Goal: Task Accomplishment & Management: Use online tool/utility

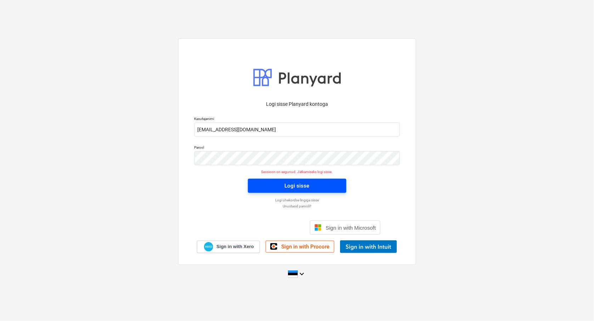
click at [299, 186] on div "Logi sisse" at bounding box center [297, 185] width 25 height 9
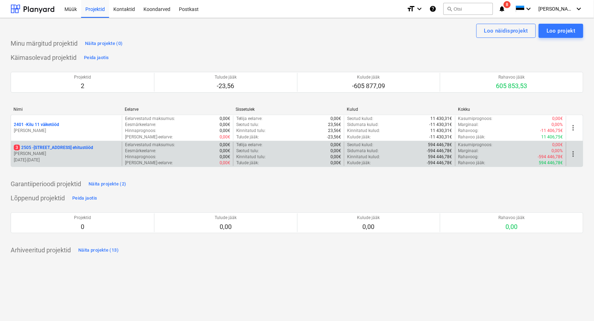
click at [61, 148] on p "[STREET_ADDRESS] ehitustööd" at bounding box center [53, 148] width 79 height 6
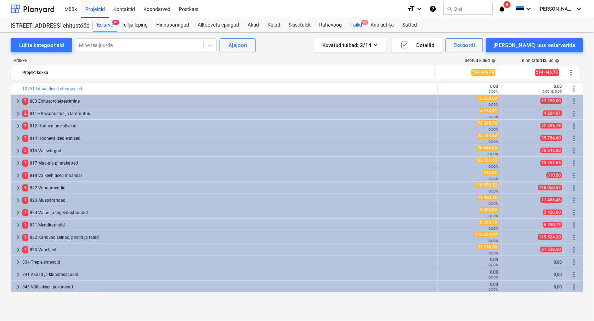
click at [356, 26] on div "Failid 3" at bounding box center [356, 25] width 20 height 14
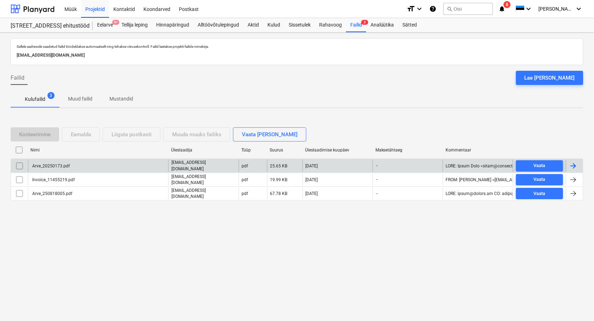
click at [48, 166] on div "Arve_20250173.pdf" at bounding box center [50, 166] width 39 height 5
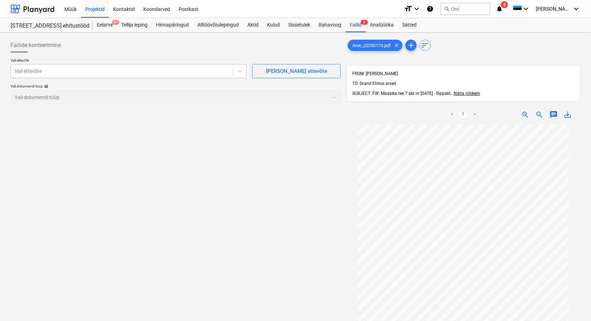
click at [27, 71] on div at bounding box center [122, 71] width 215 height 7
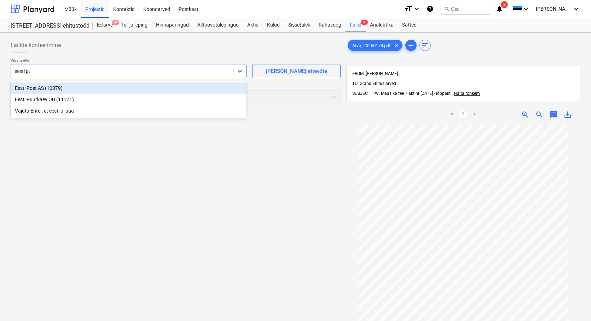
type input "eesti puu"
click at [44, 87] on div "Eesti Puurkaev OÜ (11171)" at bounding box center [129, 87] width 236 height 11
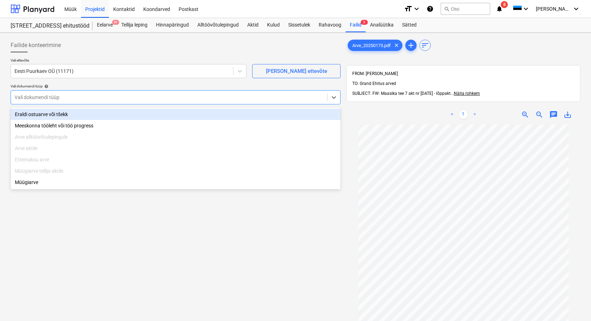
click at [37, 96] on div at bounding box center [169, 97] width 309 height 7
click at [38, 116] on div "Eraldi ostuarve või tšekk" at bounding box center [176, 114] width 330 height 11
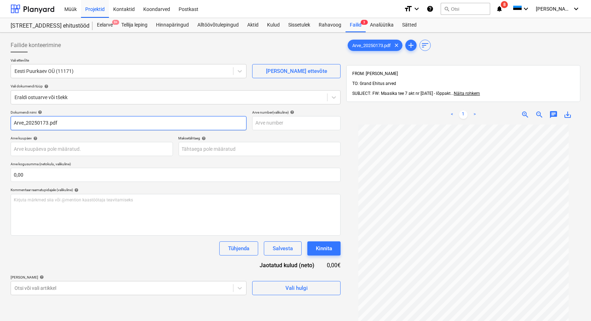
drag, startPoint x: 27, startPoint y: 122, endPoint x: 7, endPoint y: 125, distance: 19.7
click at [8, 125] on div "Failide konteerimine Vali ettevõte Eesti Puurkaev OÜ (11171) [PERSON_NAME] uus …" at bounding box center [176, 231] width 336 height 393
drag, startPoint x: 49, startPoint y: 121, endPoint x: 36, endPoint y: 123, distance: 12.5
click at [36, 123] on input "20250173.pdf" at bounding box center [129, 123] width 236 height 14
type input "20250173"
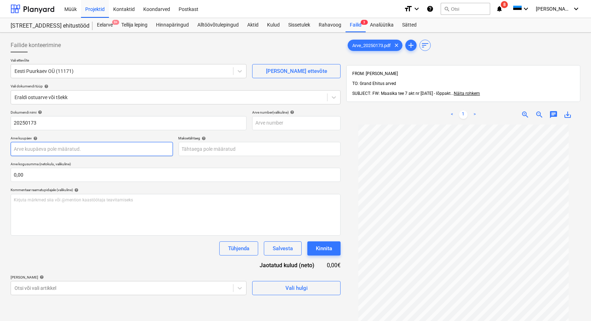
click at [31, 144] on body "Müük Projektid Kontaktid Koondarved Postkast format_size keyboard_arrow_down he…" at bounding box center [295, 160] width 591 height 321
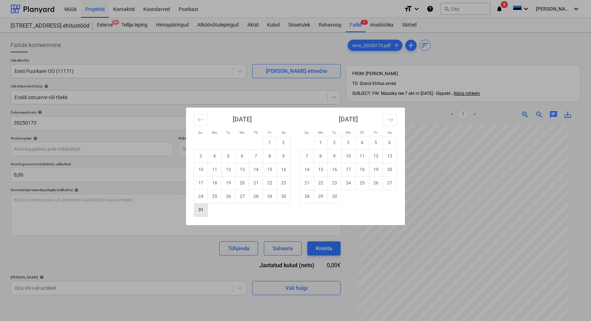
click at [201, 211] on td "31" at bounding box center [201, 209] width 14 height 13
type input "[DATE]"
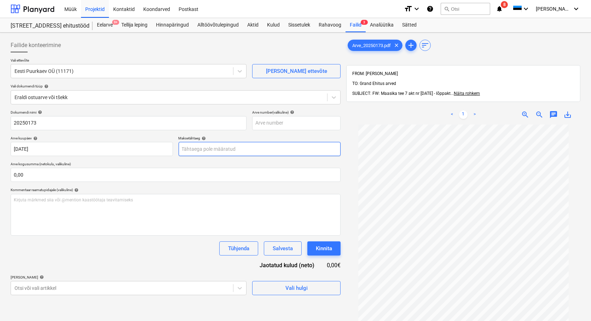
click at [238, 148] on body "Müük Projektid Kontaktid Koondarved Postkast format_size keyboard_arrow_down he…" at bounding box center [295, 160] width 591 height 321
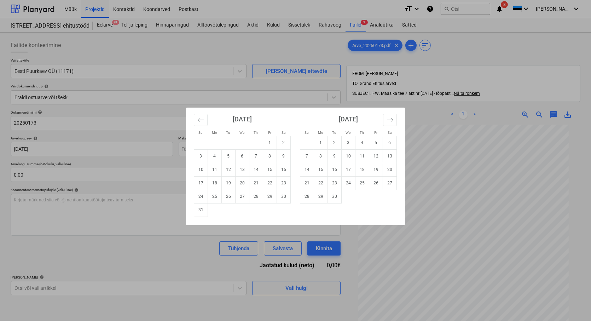
drag, startPoint x: 349, startPoint y: 167, endPoint x: 292, endPoint y: 166, distance: 57.0
click at [348, 167] on td "17" at bounding box center [349, 169] width 14 height 13
type input "[DATE]"
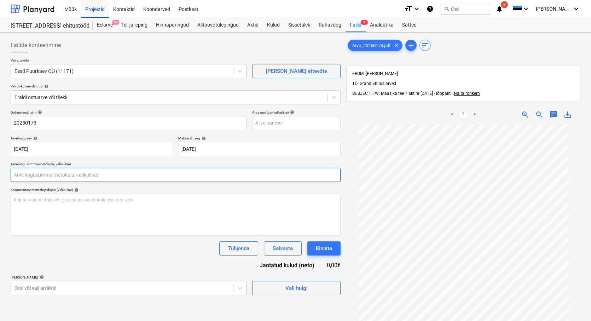
click at [25, 174] on input "text" at bounding box center [176, 175] width 330 height 14
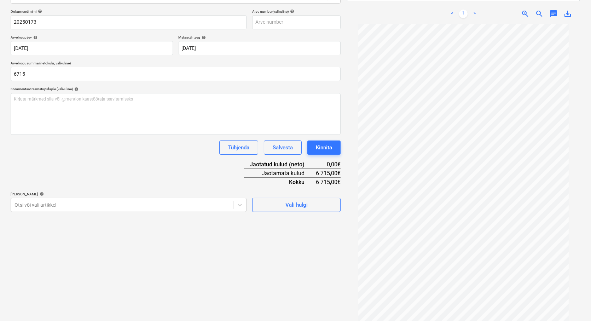
type input "6 715,00"
click at [145, 163] on div "Dokumendi nimi help 20250173 Arve number (valikuline) help Arve kuupäev help [D…" at bounding box center [176, 110] width 330 height 203
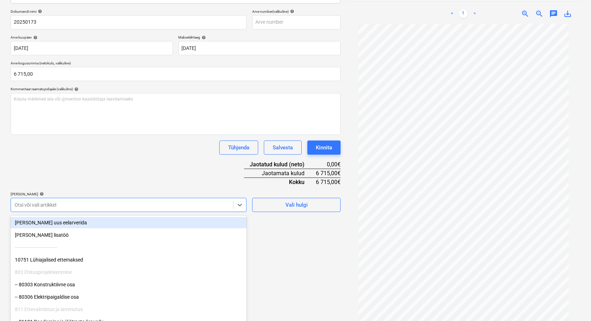
scroll to position [103, 0]
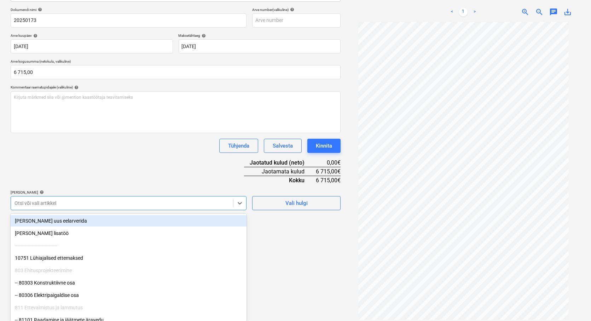
click at [35, 206] on div at bounding box center [122, 203] width 215 height 7
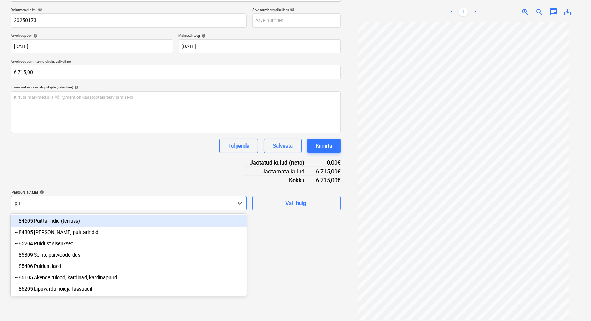
scroll to position [101, 0]
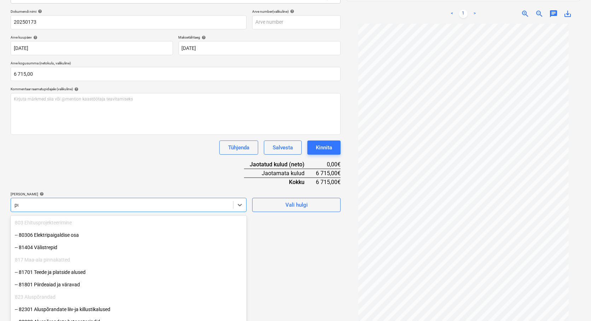
type input "p"
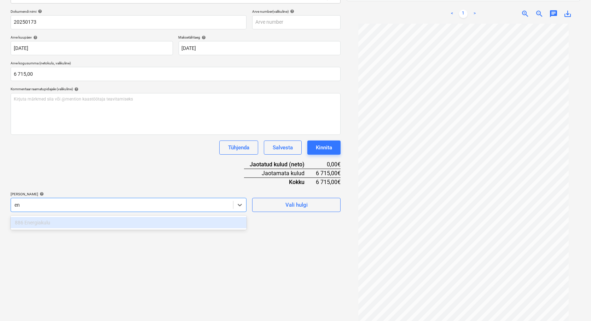
scroll to position [103, 0]
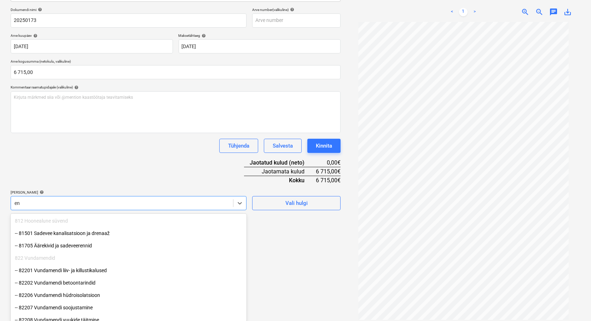
type input "e"
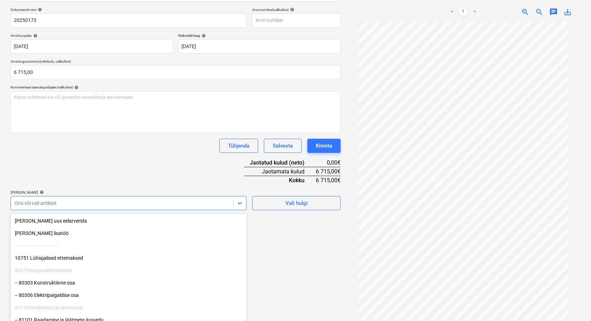
scroll to position [101, 0]
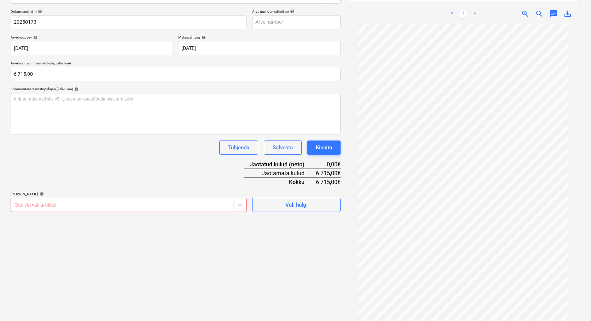
click at [78, 312] on div "Failide konteerimine Vali ettevõte Eesti Puurkaev OÜ (11171) [PERSON_NAME] uus …" at bounding box center [176, 127] width 336 height 384
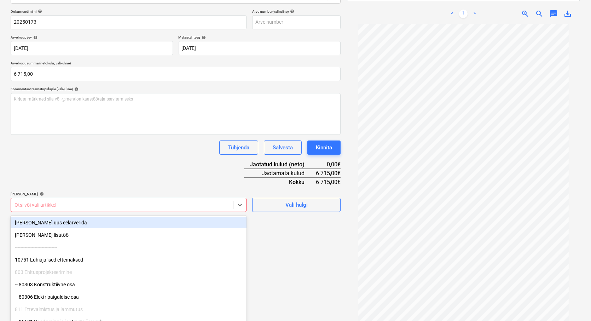
scroll to position [103, 0]
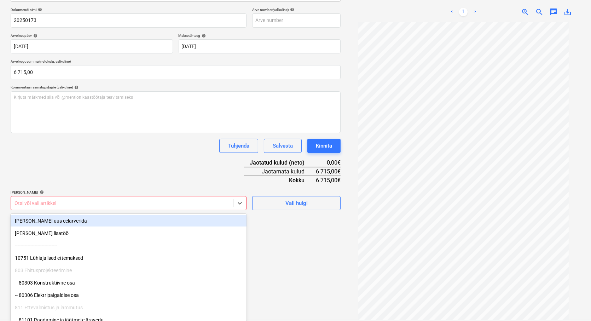
click at [16, 206] on div at bounding box center [122, 203] width 215 height 7
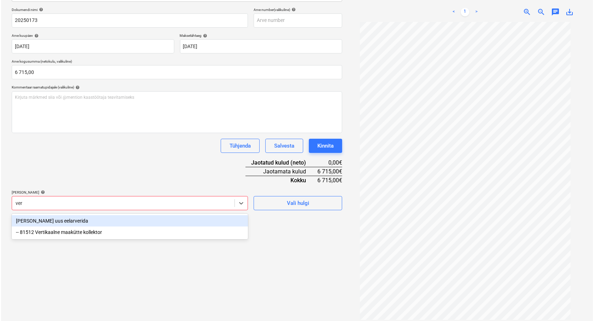
scroll to position [101, 0]
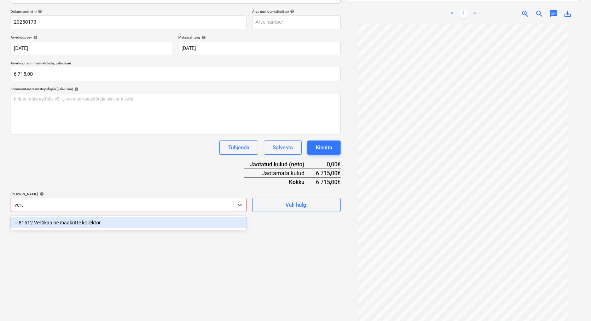
type input "verti"
click at [52, 221] on div "-- 81512 Vertikaalne maakütte kollektor" at bounding box center [129, 222] width 236 height 11
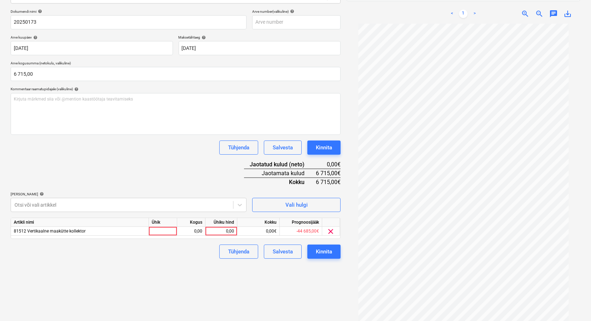
click at [286, 297] on div "Failide konteerimine Vali ettevõte Eesti Puurkaev OÜ (11171) [PERSON_NAME] uus …" at bounding box center [176, 127] width 336 height 384
click at [159, 233] on div at bounding box center [163, 231] width 28 height 9
type input "tk"
click at [193, 231] on div "0,00" at bounding box center [191, 231] width 22 height 9
type input "1"
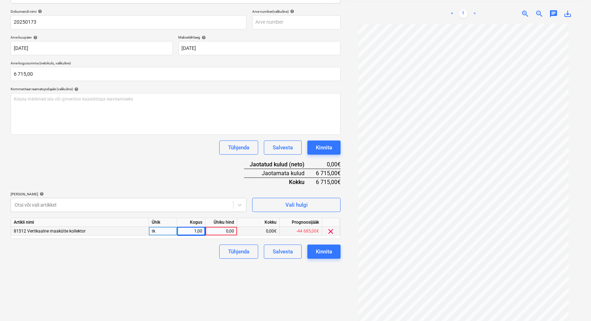
click at [218, 231] on div "0,00" at bounding box center [221, 231] width 26 height 9
type input "6715"
click at [196, 275] on div "Failide konteerimine Vali ettevõte Eesti Puurkaev OÜ (11171) [PERSON_NAME] uus …" at bounding box center [176, 127] width 336 height 384
click at [327, 252] on div "Kinnita" at bounding box center [324, 251] width 16 height 9
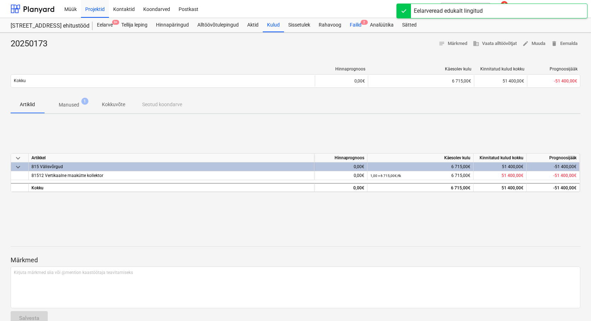
click at [358, 25] on div "Failid 2" at bounding box center [356, 25] width 20 height 14
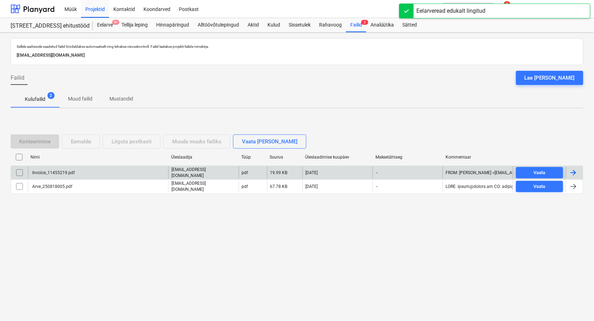
click at [44, 173] on div "Invoice_11455219.pdf" at bounding box center [53, 172] width 44 height 5
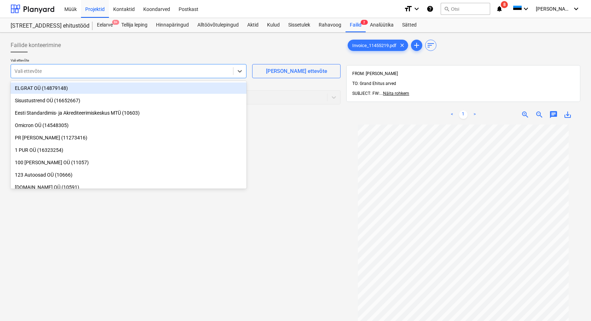
click at [22, 73] on div at bounding box center [122, 71] width 215 height 7
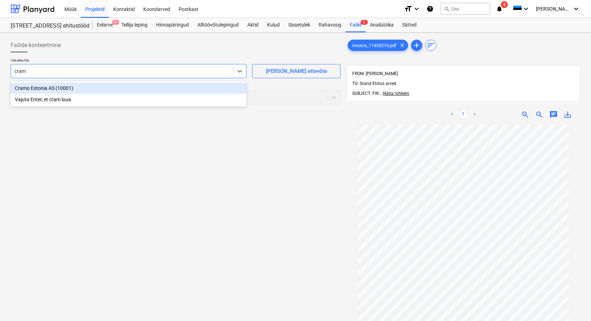
type input "cramo"
click at [27, 84] on div "Cramo Estonia AS (10001)" at bounding box center [129, 87] width 236 height 11
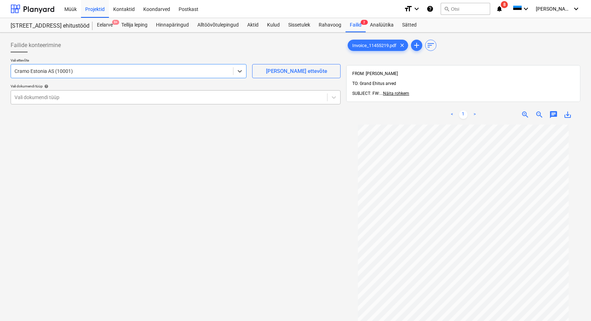
click at [23, 98] on div at bounding box center [169, 97] width 309 height 7
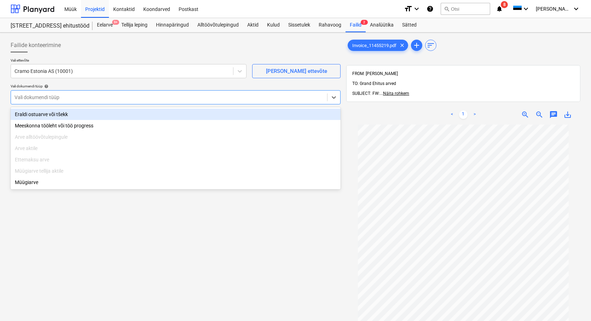
click at [30, 112] on div "Eraldi ostuarve või tšekk" at bounding box center [176, 114] width 330 height 11
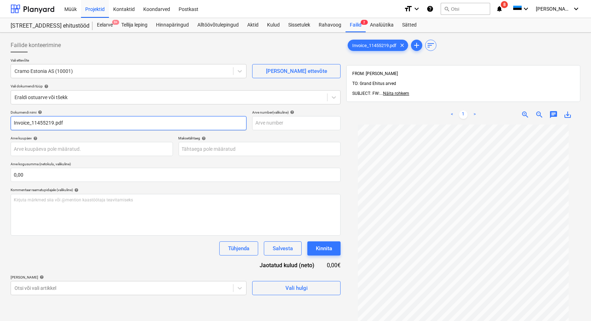
drag, startPoint x: 32, startPoint y: 121, endPoint x: -5, endPoint y: 121, distance: 36.8
click at [0, 121] on html "Müük Projektid Kontaktid Koondarved Postkast format_size keyboard_arrow_down he…" at bounding box center [295, 160] width 591 height 321
drag, startPoint x: 64, startPoint y: 119, endPoint x: 44, endPoint y: 138, distance: 27.3
click at [36, 123] on input "11455219.pdf" at bounding box center [129, 123] width 236 height 14
type input "11455219"
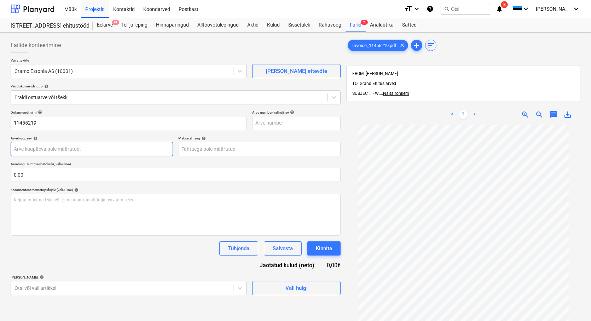
click at [40, 152] on body "Müük Projektid Kontaktid Koondarved Postkast format_size keyboard_arrow_down he…" at bounding box center [295, 160] width 591 height 321
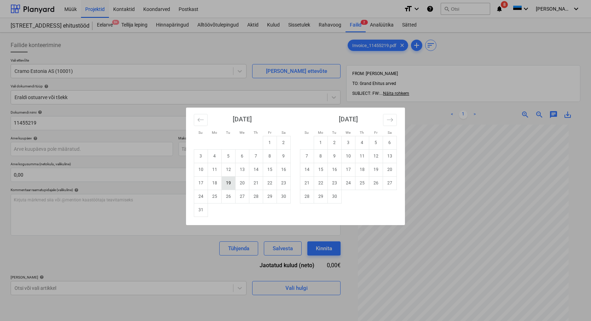
click at [228, 182] on td "19" at bounding box center [229, 182] width 14 height 13
type input "[DATE]"
click at [229, 151] on body "Müük Projektid Kontaktid Koondarved Postkast format_size keyboard_arrow_down he…" at bounding box center [295, 160] width 591 height 321
click at [228, 156] on td "5" at bounding box center [229, 155] width 14 height 13
type input "[DATE]"
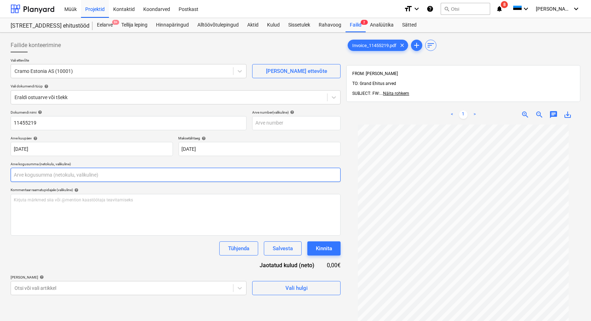
click at [35, 174] on input "text" at bounding box center [176, 175] width 330 height 14
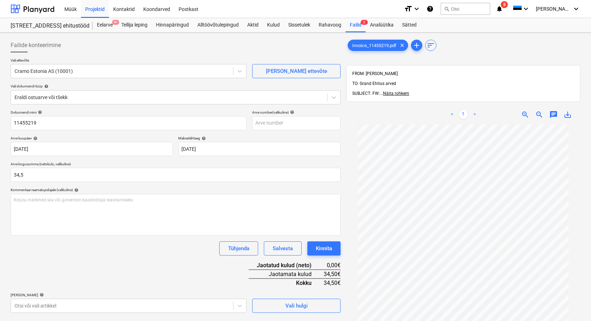
type input "34,50"
click at [104, 264] on div "Dokumendi nimi help 11455219 Arve number (valikuline) help Arve kuupäev help [D…" at bounding box center [176, 211] width 330 height 203
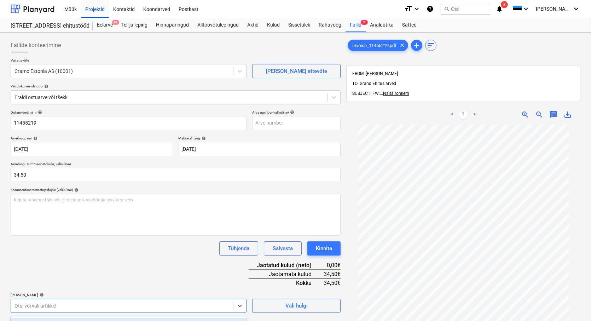
scroll to position [103, 0]
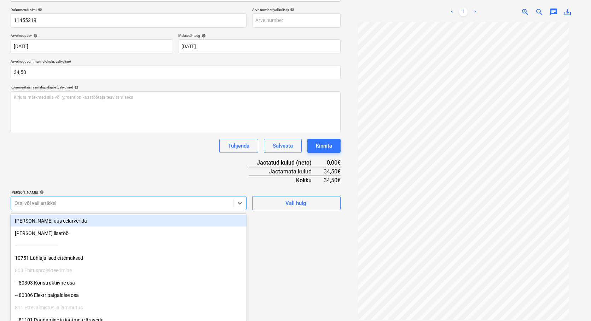
click at [90, 218] on body "Müük Projektid Kontaktid Koondarved Postkast format_size keyboard_arrow_down he…" at bounding box center [295, 57] width 591 height 321
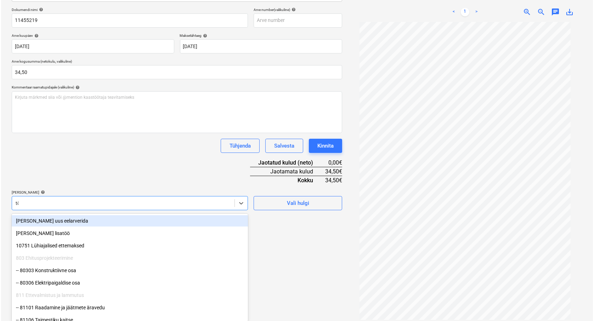
scroll to position [101, 0]
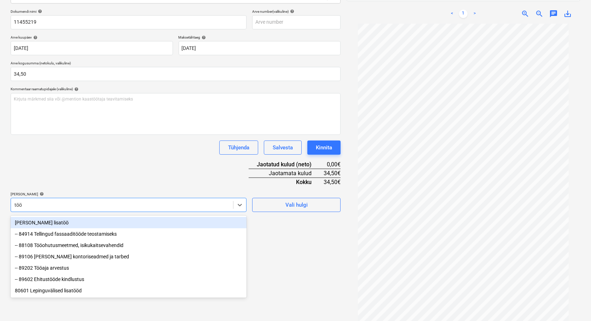
type input "tööa"
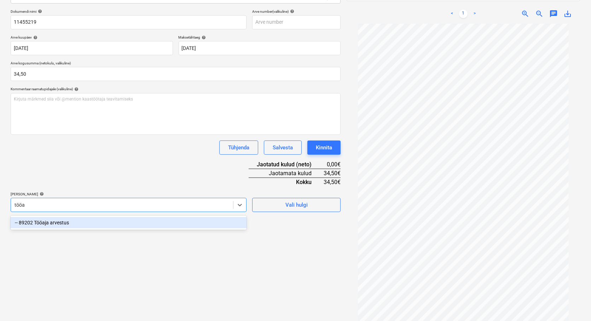
click at [49, 222] on div "-- 89202 Tööaja arvestus" at bounding box center [129, 222] width 236 height 11
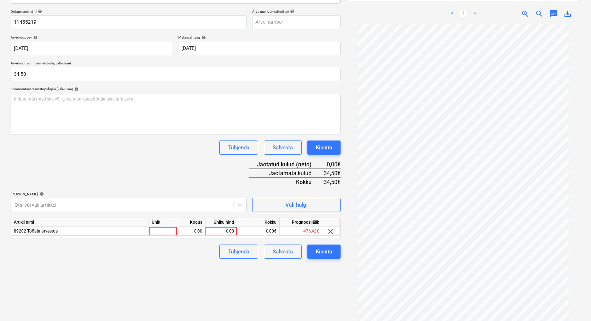
click at [283, 278] on div "Failide konteerimine Vali ettevõte Cramo Estonia AS (10001) [PERSON_NAME] ettev…" at bounding box center [176, 127] width 336 height 384
click at [157, 230] on div at bounding box center [163, 231] width 28 height 9
type input "tk"
click at [194, 231] on div "0,00" at bounding box center [191, 231] width 22 height 9
type input "1"
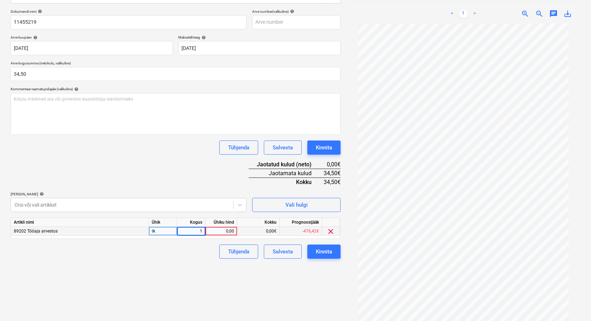
click at [218, 231] on div "0,00" at bounding box center [221, 231] width 26 height 9
type input "34,5"
click at [211, 275] on div "Failide konteerimine Vali ettevõte Cramo Estonia AS (10001) [PERSON_NAME] ettev…" at bounding box center [176, 127] width 336 height 384
click at [325, 252] on div "Kinnita" at bounding box center [324, 251] width 16 height 9
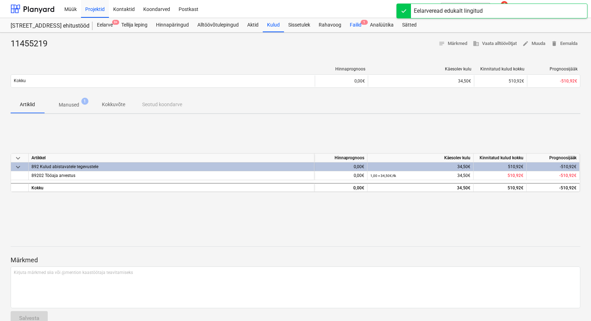
click at [355, 23] on div "Failid 1" at bounding box center [356, 25] width 20 height 14
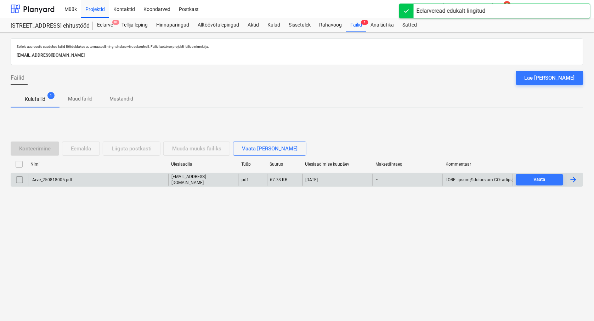
click at [55, 176] on div "Arve_250818005.pdf" at bounding box center [98, 180] width 140 height 12
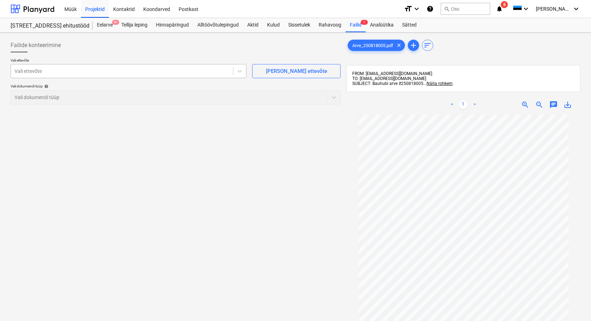
click at [50, 73] on div at bounding box center [122, 71] width 215 height 7
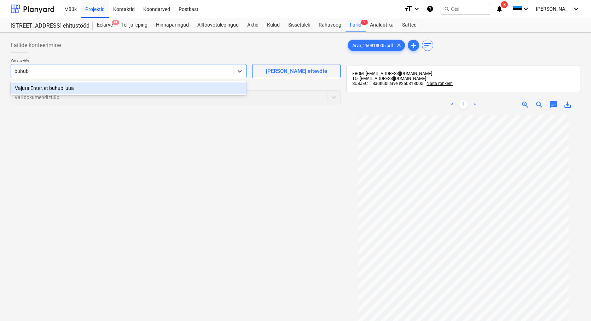
click at [16, 72] on input "buhub" at bounding box center [22, 71] width 15 height 6
type input "bauhub"
click at [33, 90] on div "Bauhub OÜ (11356)" at bounding box center [129, 87] width 236 height 11
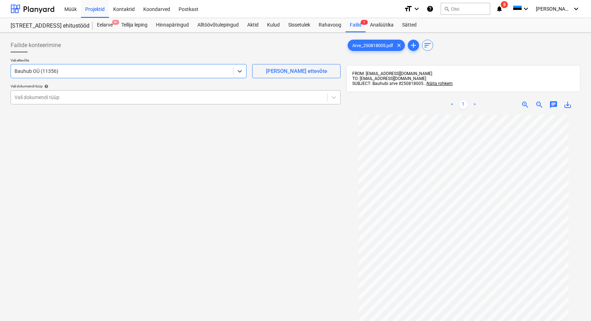
click at [26, 96] on div at bounding box center [169, 97] width 309 height 7
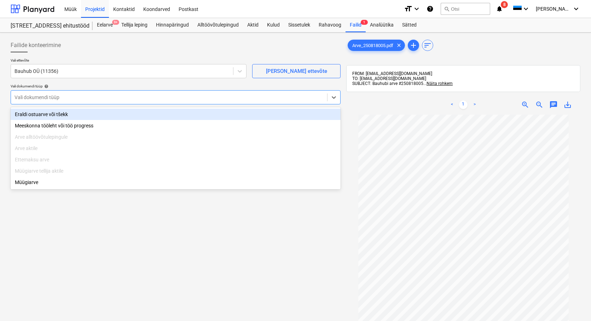
click at [39, 115] on div "Eraldi ostuarve või tšekk" at bounding box center [176, 114] width 330 height 11
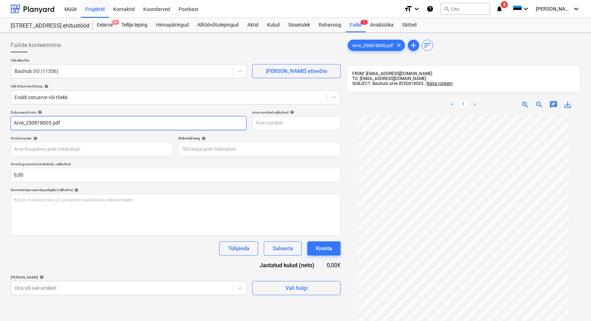
drag, startPoint x: 27, startPoint y: 122, endPoint x: 7, endPoint y: 124, distance: 19.9
click at [7, 124] on div "Failide konteerimine Vali ettevõte Bauhub OÜ (11356) [PERSON_NAME] uus ettevõte…" at bounding box center [295, 227] width 591 height 389
drag, startPoint x: 53, startPoint y: 125, endPoint x: 39, endPoint y: 124, distance: 14.5
click at [39, 124] on input "250818005.pdf" at bounding box center [129, 123] width 236 height 14
type input "250818005"
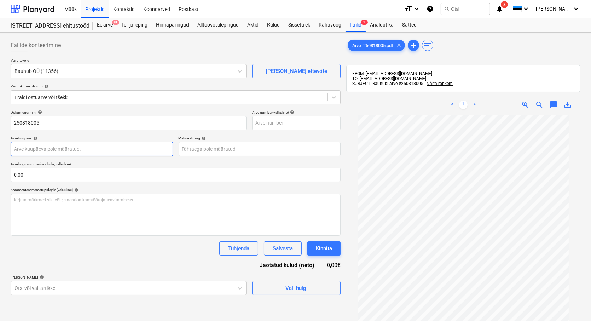
click at [34, 148] on body "Müük Projektid Kontaktid Koondarved Postkast format_size keyboard_arrow_down he…" at bounding box center [295, 160] width 591 height 321
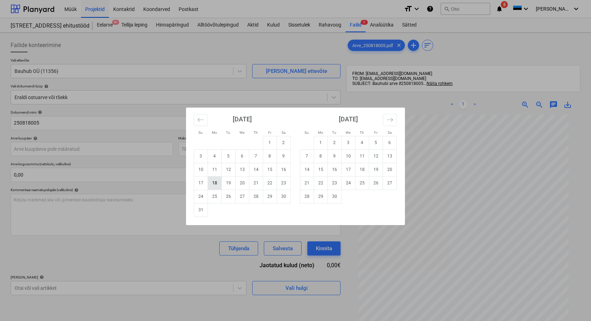
click at [217, 182] on td "18" at bounding box center [215, 182] width 14 height 13
type input "[DATE]"
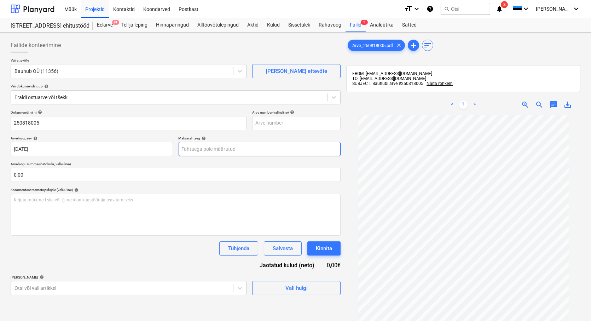
click at [206, 149] on body "Müük Projektid Kontaktid Koondarved Postkast format_size keyboard_arrow_down he…" at bounding box center [295, 160] width 591 height 321
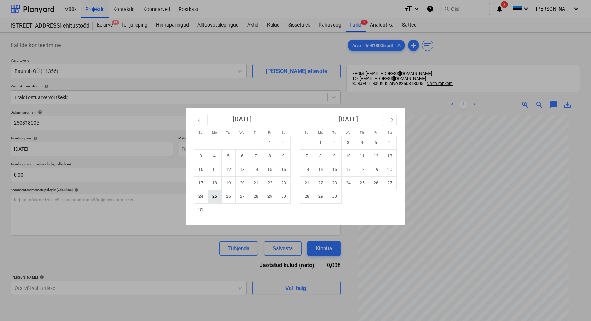
click at [214, 197] on td "25" at bounding box center [215, 196] width 14 height 13
type input "[DATE]"
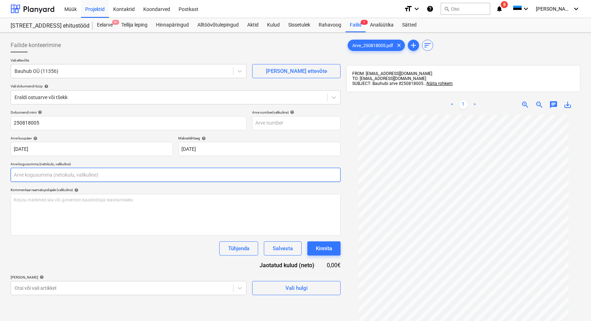
click at [33, 174] on input "text" at bounding box center [176, 175] width 330 height 14
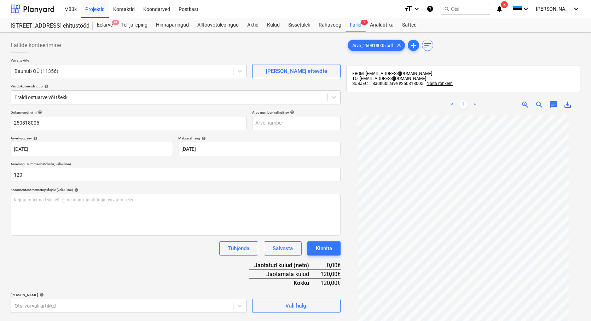
type input "120,00"
click at [101, 258] on div "Dokumendi nimi help 250818005 Arve number (valikuline) help Arve kuupäev help […" at bounding box center [176, 211] width 330 height 203
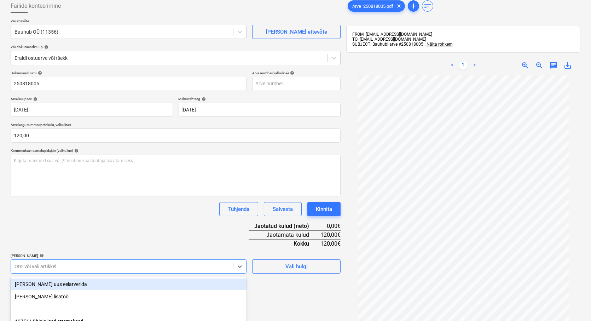
scroll to position [103, 0]
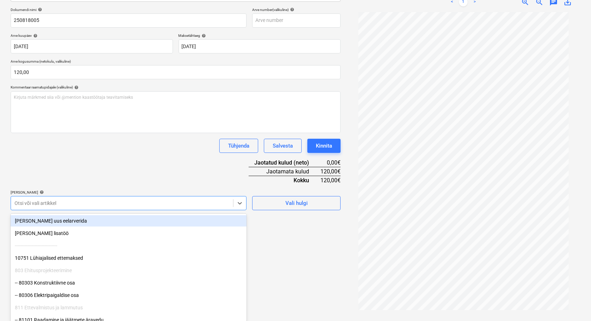
click at [61, 218] on body "Müük Projektid Kontaktid Koondarved Postkast format_size keyboard_arrow_down he…" at bounding box center [295, 57] width 591 height 321
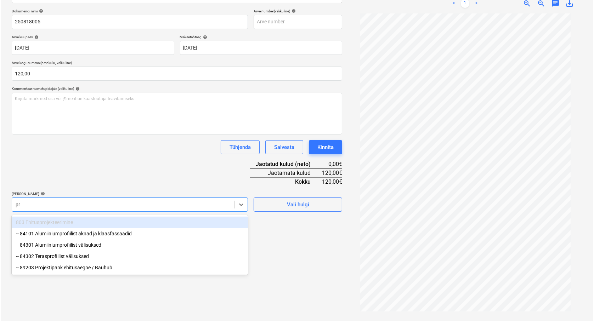
scroll to position [101, 0]
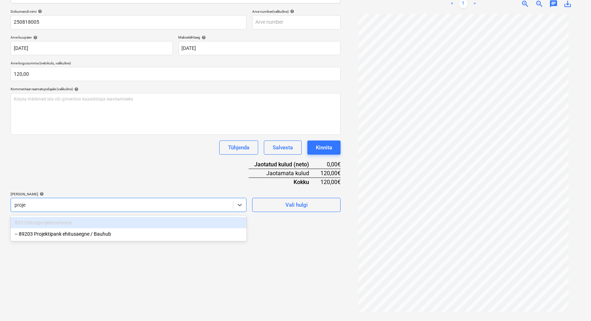
type input "projek"
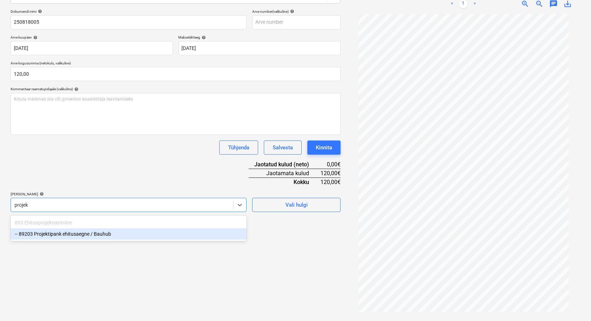
click at [74, 236] on div "-- 89203 Projektipank ehitusaegne / Bauhub" at bounding box center [129, 233] width 236 height 11
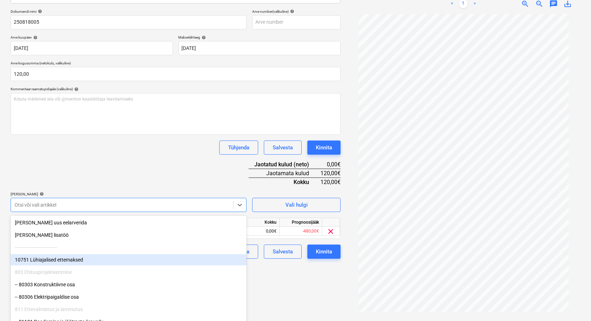
click at [314, 296] on div "Failide konteerimine Vali ettevõte Bauhub OÜ (11356) [PERSON_NAME] uus ettevõte…" at bounding box center [176, 127] width 336 height 384
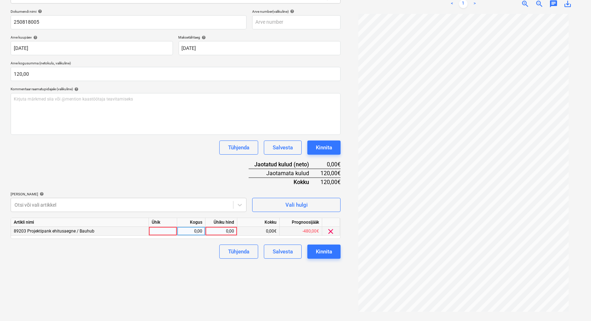
click at [161, 230] on div at bounding box center [163, 231] width 28 height 9
type input "tk"
click at [188, 229] on div "0,00" at bounding box center [191, 231] width 22 height 9
type input "1"
click at [214, 231] on div "0,00" at bounding box center [221, 231] width 26 height 9
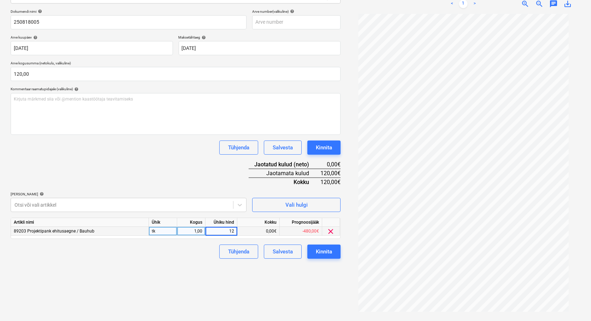
type input "120"
click at [202, 278] on div "Failide konteerimine Vali ettevõte Bauhub OÜ (11356) [PERSON_NAME] uus ettevõte…" at bounding box center [176, 127] width 336 height 384
click at [326, 252] on div "Kinnita" at bounding box center [324, 251] width 16 height 9
